Goal: Book appointment/travel/reservation

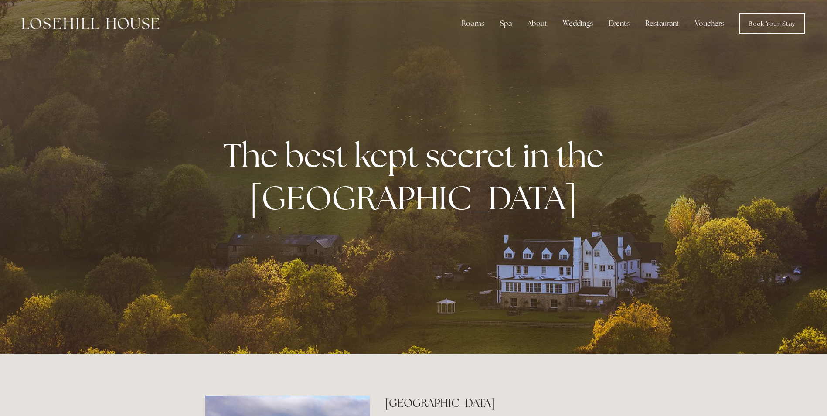
click at [788, 30] on link "Book Your Stay" at bounding box center [772, 23] width 66 height 21
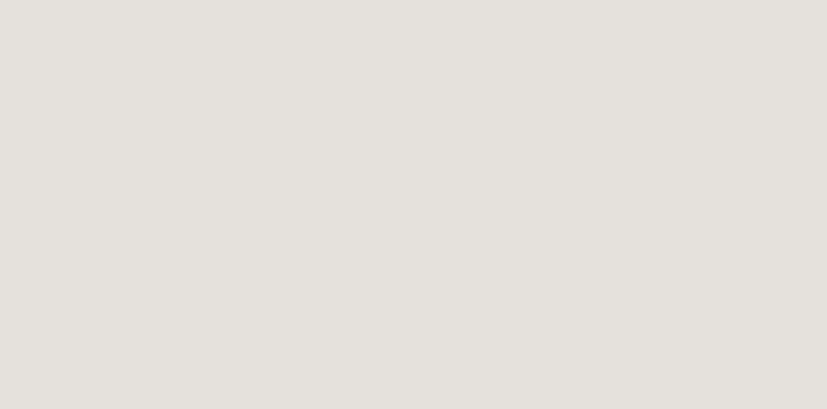
scroll to position [1560, 0]
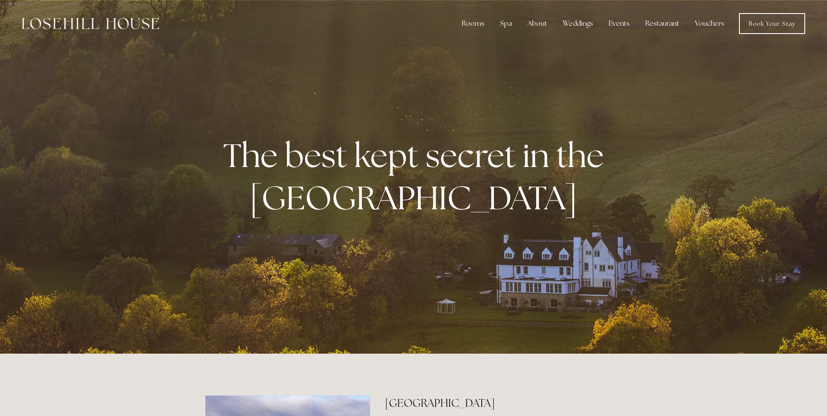
click at [501, 21] on div "Spa" at bounding box center [506, 23] width 26 height 17
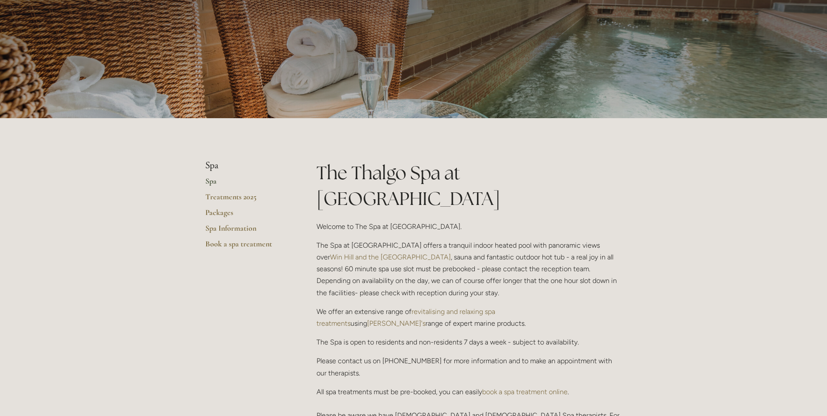
scroll to position [87, 0]
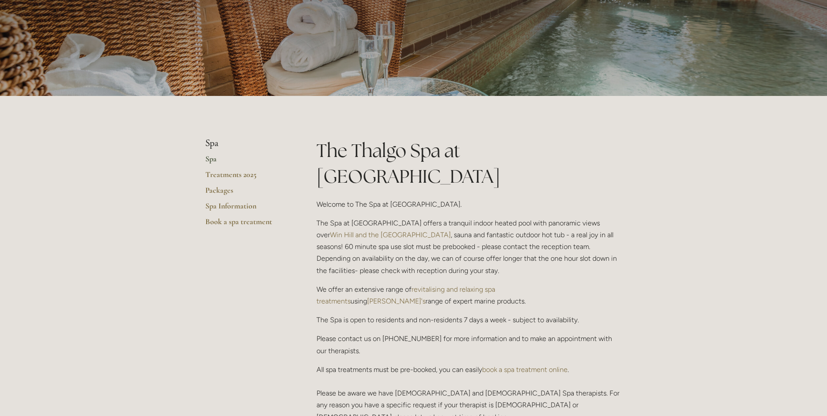
click at [231, 177] on link "Treatments 2025" at bounding box center [246, 178] width 83 height 16
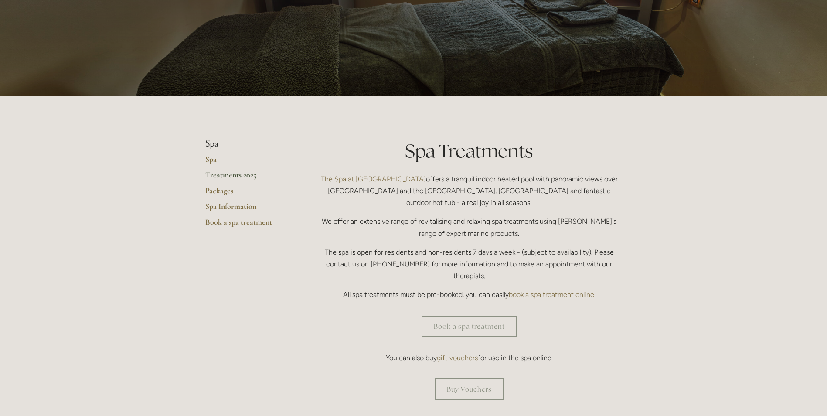
scroll to position [87, 0]
